Goal: Transaction & Acquisition: Purchase product/service

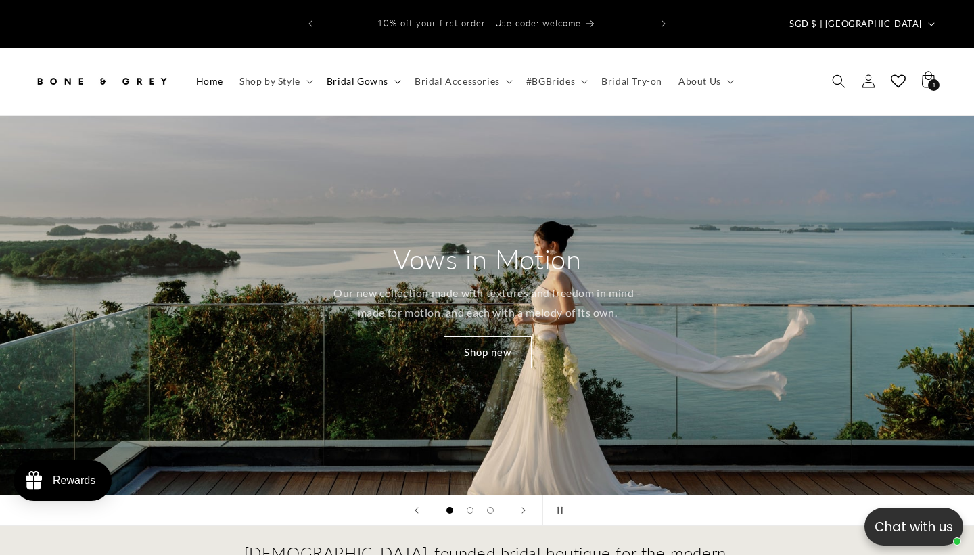
click at [352, 75] on span "Bridal Gowns" at bounding box center [358, 81] width 62 height 12
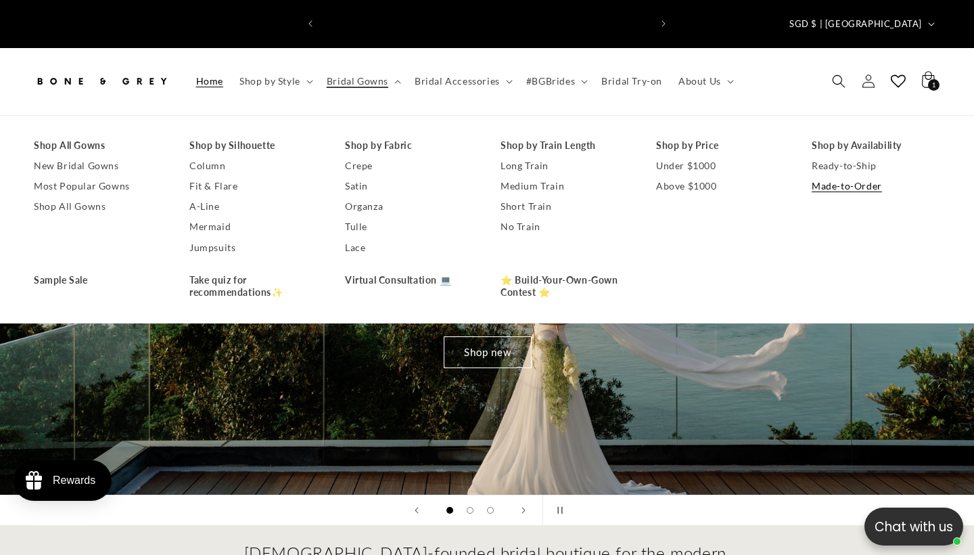
scroll to position [0, 957]
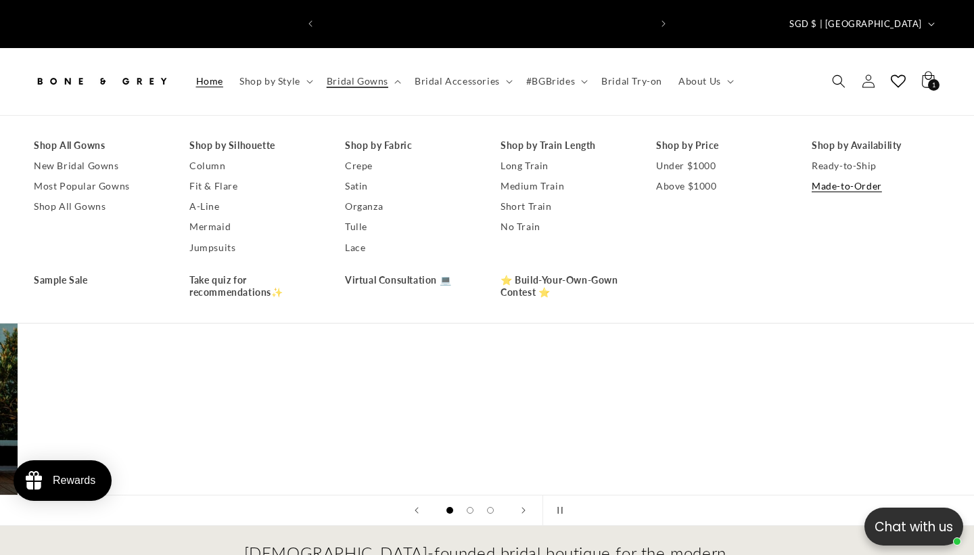
click at [833, 176] on link "Made-to-Order" at bounding box center [876, 186] width 129 height 20
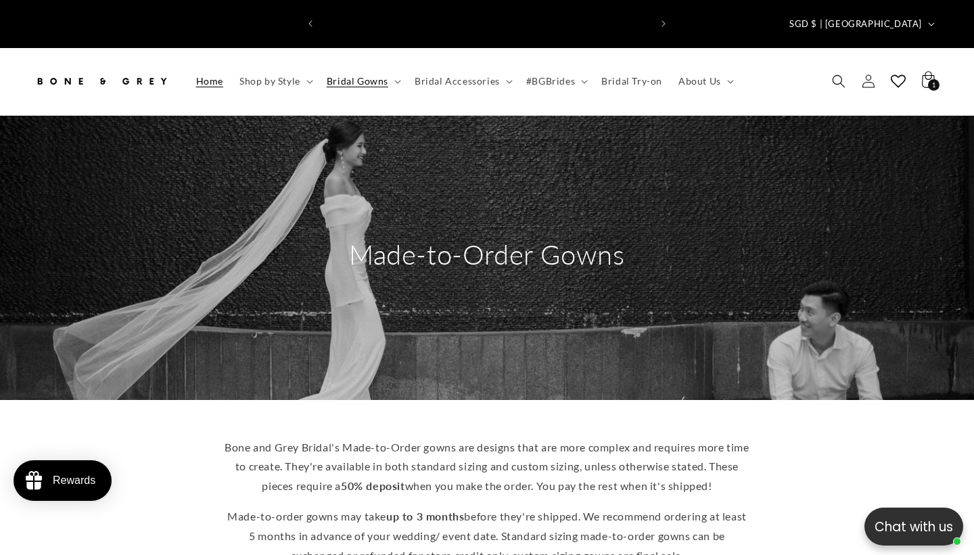
scroll to position [0, 658]
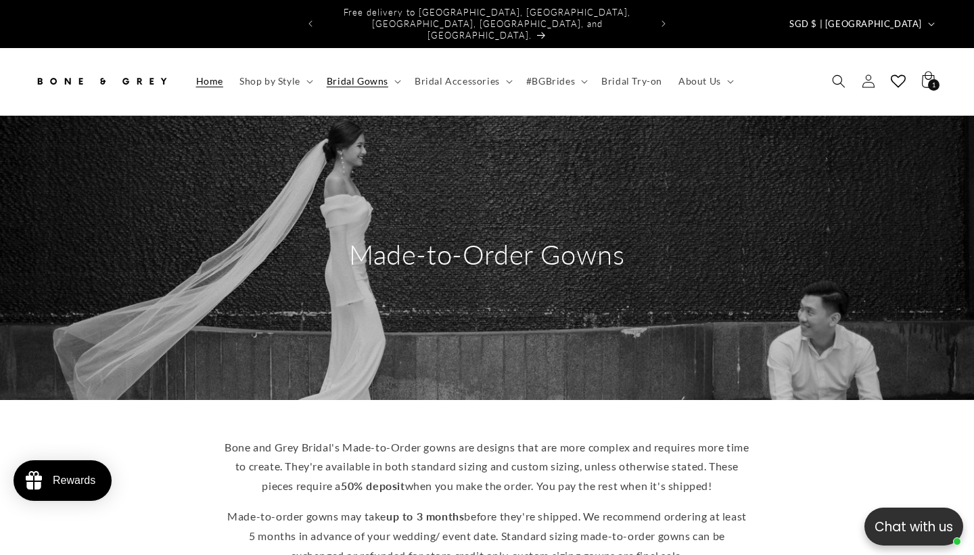
click at [221, 75] on span "Home" at bounding box center [209, 81] width 27 height 12
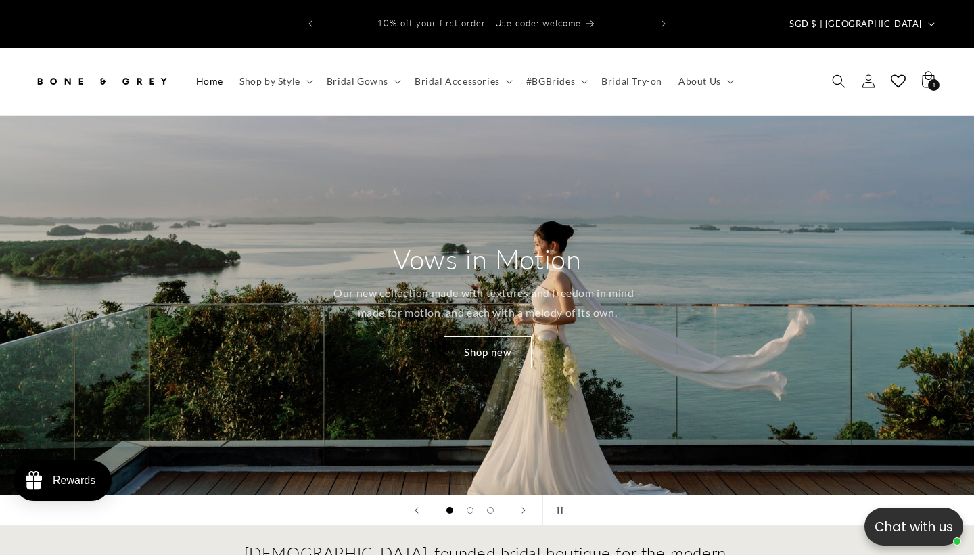
click at [486, 296] on p "Our new collection made with textures and freedom in mind - made for motion, an…" at bounding box center [487, 303] width 321 height 39
click at [497, 336] on link "Shop new" at bounding box center [487, 352] width 88 height 32
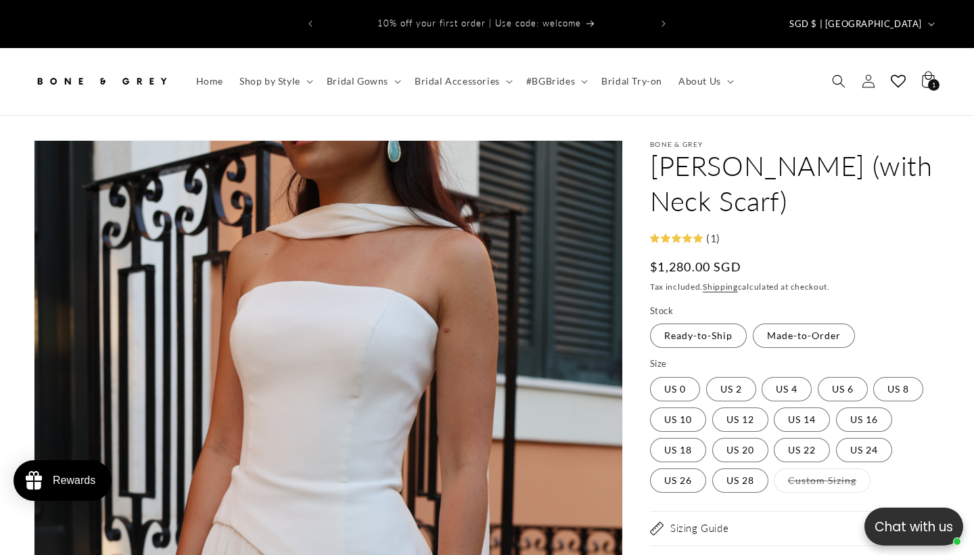
click at [769, 323] on label "Made-to-Order Variant sold out or unavailable" at bounding box center [804, 335] width 102 height 24
click at [842, 74] on icon "Search" at bounding box center [839, 81] width 14 height 14
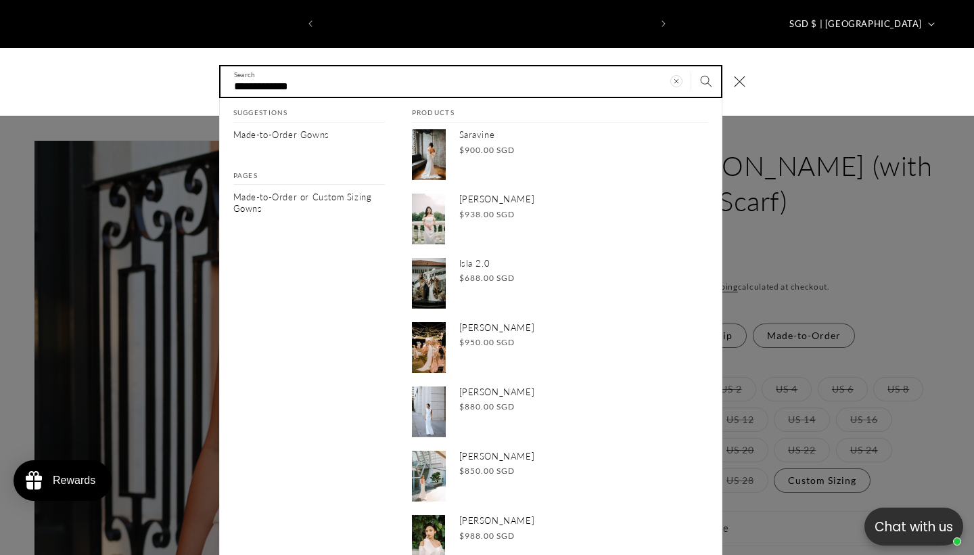
scroll to position [0, 658]
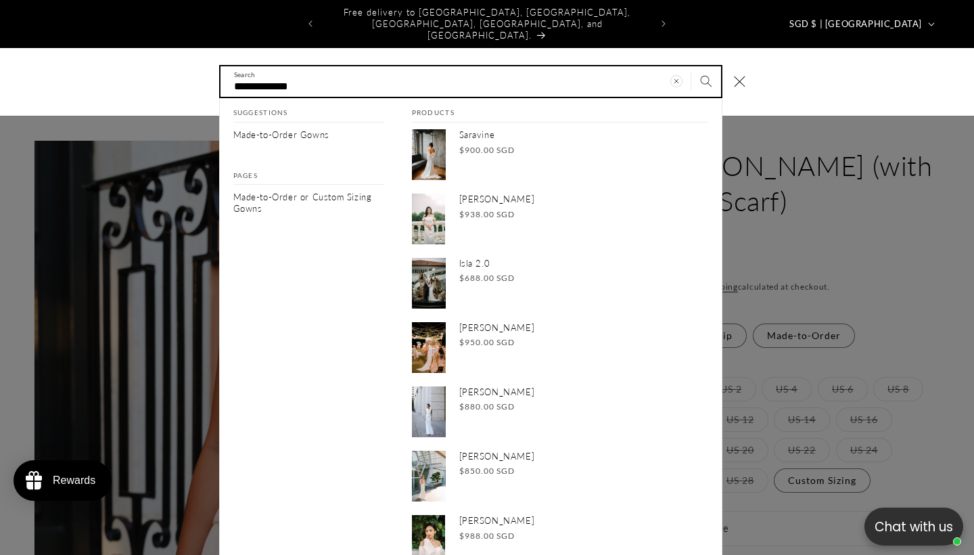
type input "**********"
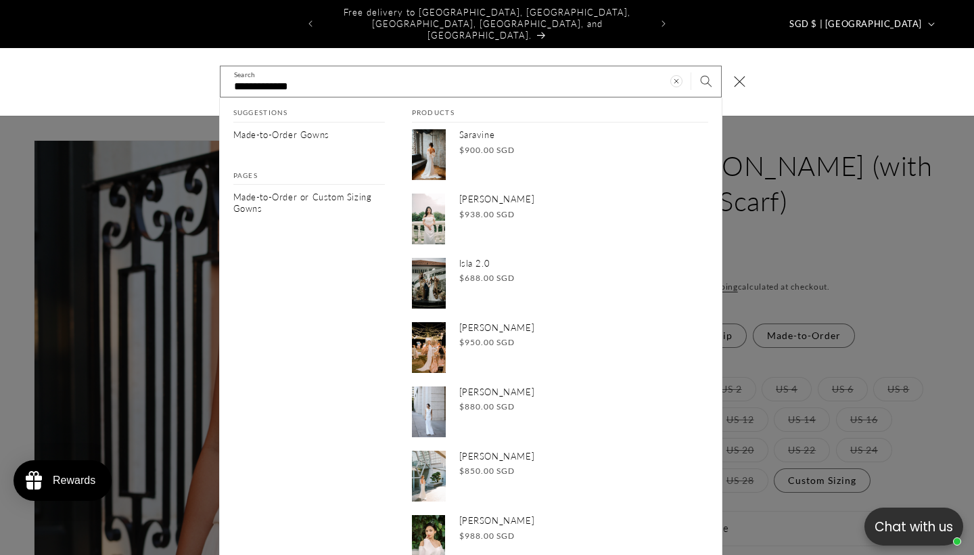
drag, startPoint x: 822, startPoint y: 40, endPoint x: 837, endPoint y: 129, distance: 90.7
click at [0, 82] on div "Search" at bounding box center [0, 82] width 0 height 0
